Goal: Information Seeking & Learning: Learn about a topic

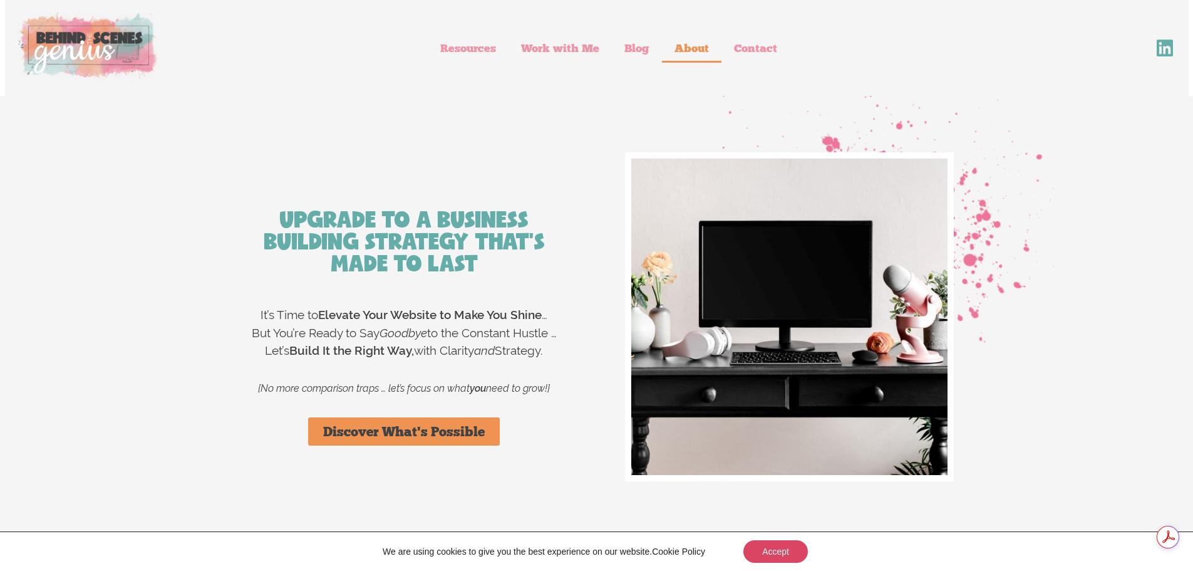
click at [691, 44] on link "About" at bounding box center [692, 48] width 60 height 29
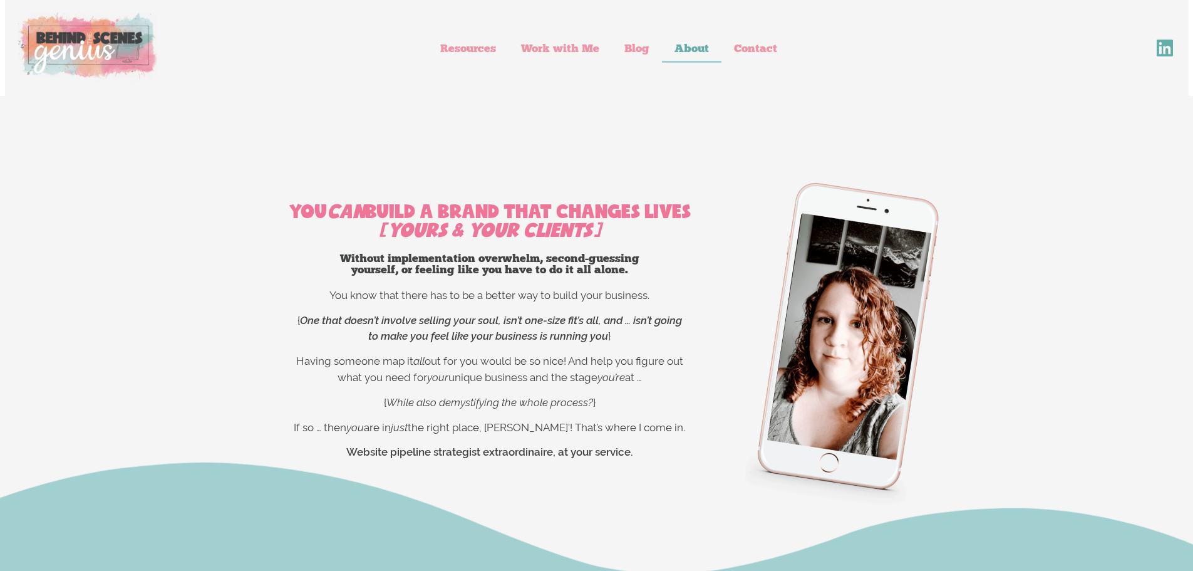
drag, startPoint x: 0, startPoint y: 0, endPoint x: 1032, endPoint y: 286, distance: 1070.6
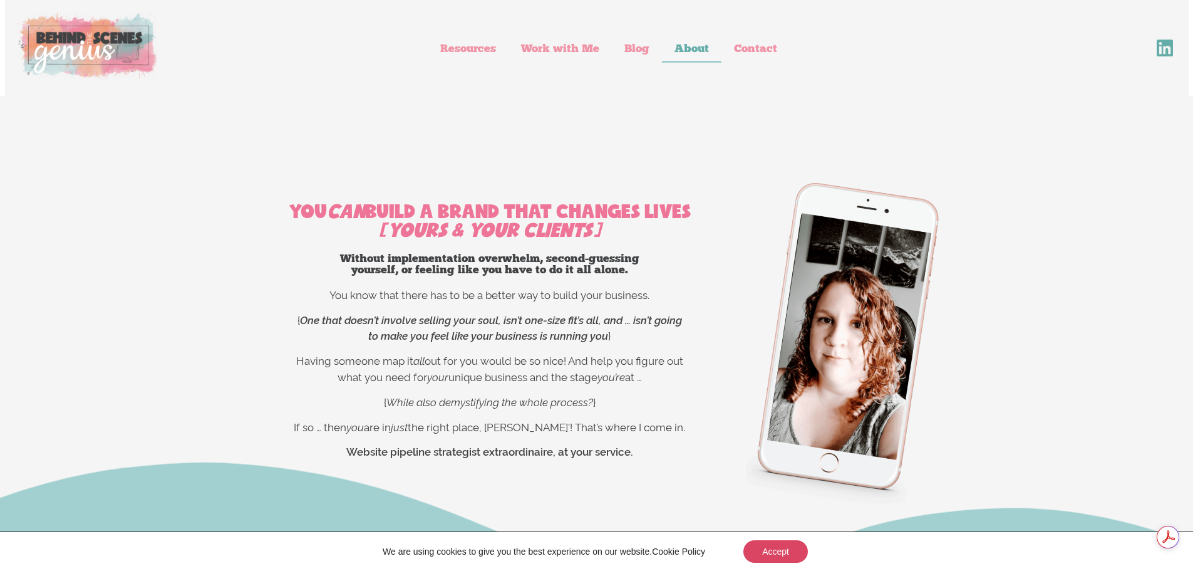
click at [76, 43] on img at bounding box center [88, 48] width 140 height 71
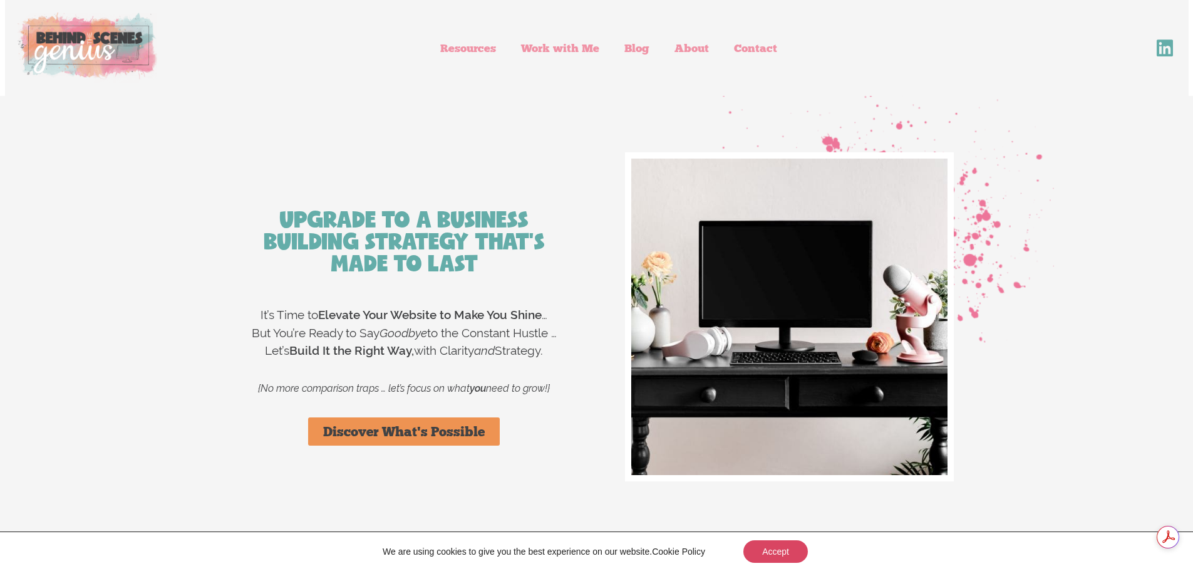
click at [393, 427] on span "Discover What's Possible" at bounding box center [404, 431] width 162 height 13
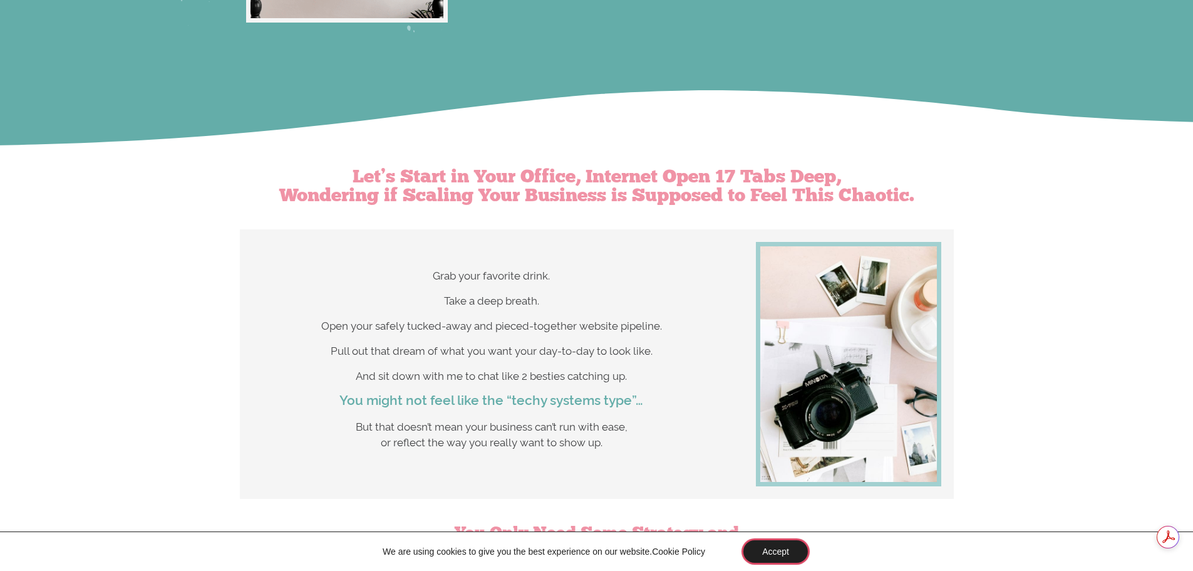
click at [772, 551] on button "Accept" at bounding box center [776, 551] width 65 height 23
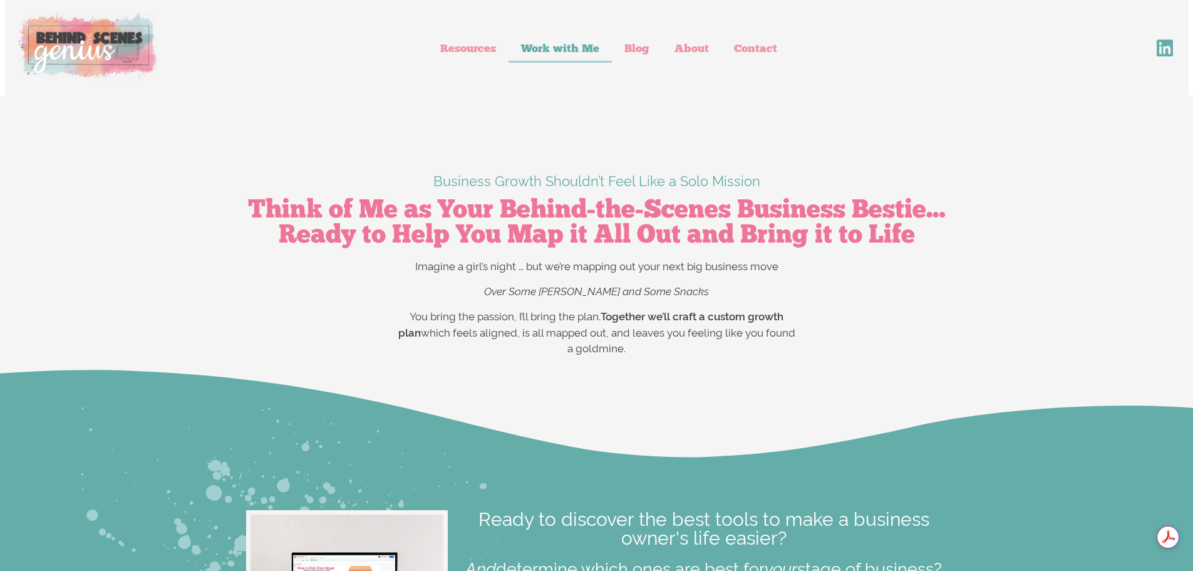
click at [105, 52] on img at bounding box center [88, 48] width 140 height 71
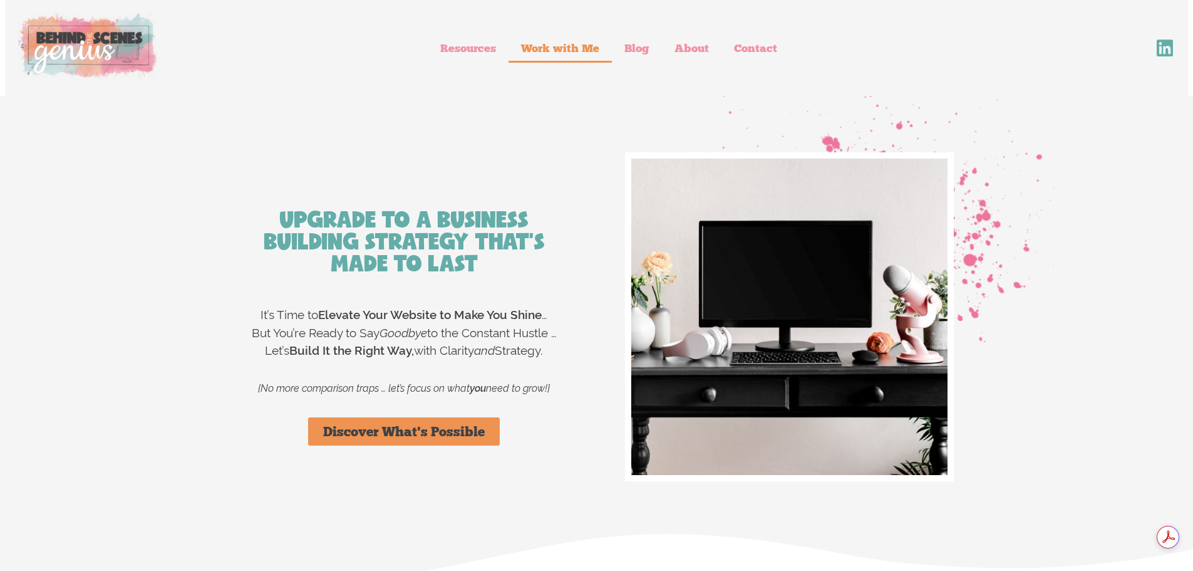
click at [563, 48] on link "Work with Me" at bounding box center [560, 48] width 103 height 29
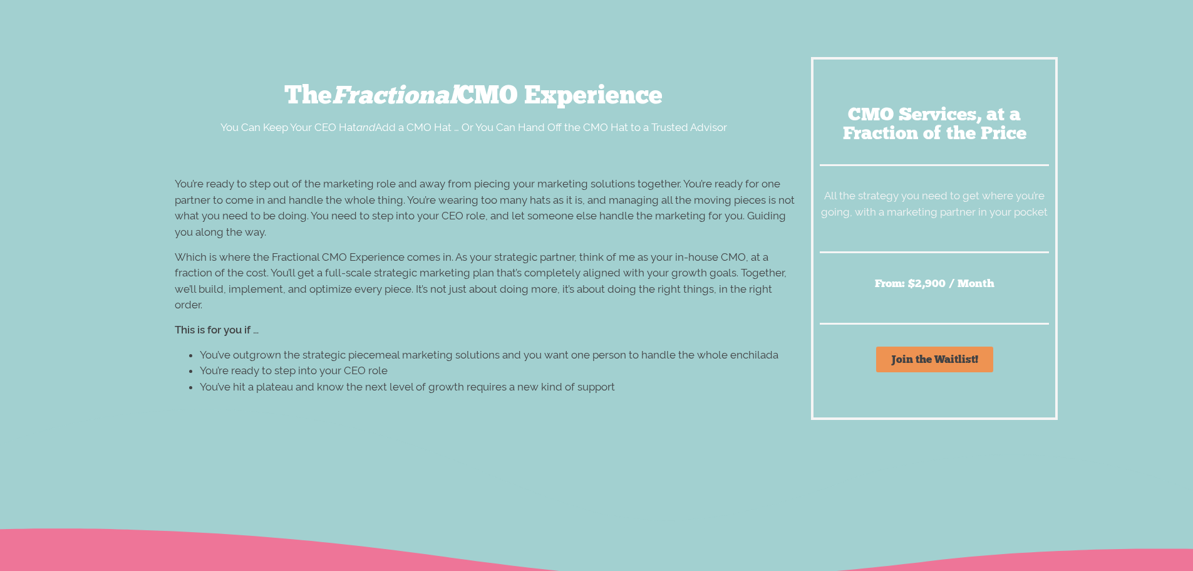
scroll to position [7893, 0]
drag, startPoint x: 271, startPoint y: 224, endPoint x: 344, endPoint y: 229, distance: 72.9
click at [344, 250] on span "Which is where the Fractional CMO Experience comes in. As your strategic partne…" at bounding box center [481, 280] width 612 height 61
copy span "Fractional CMO"
